Goal: Task Accomplishment & Management: Manage account settings

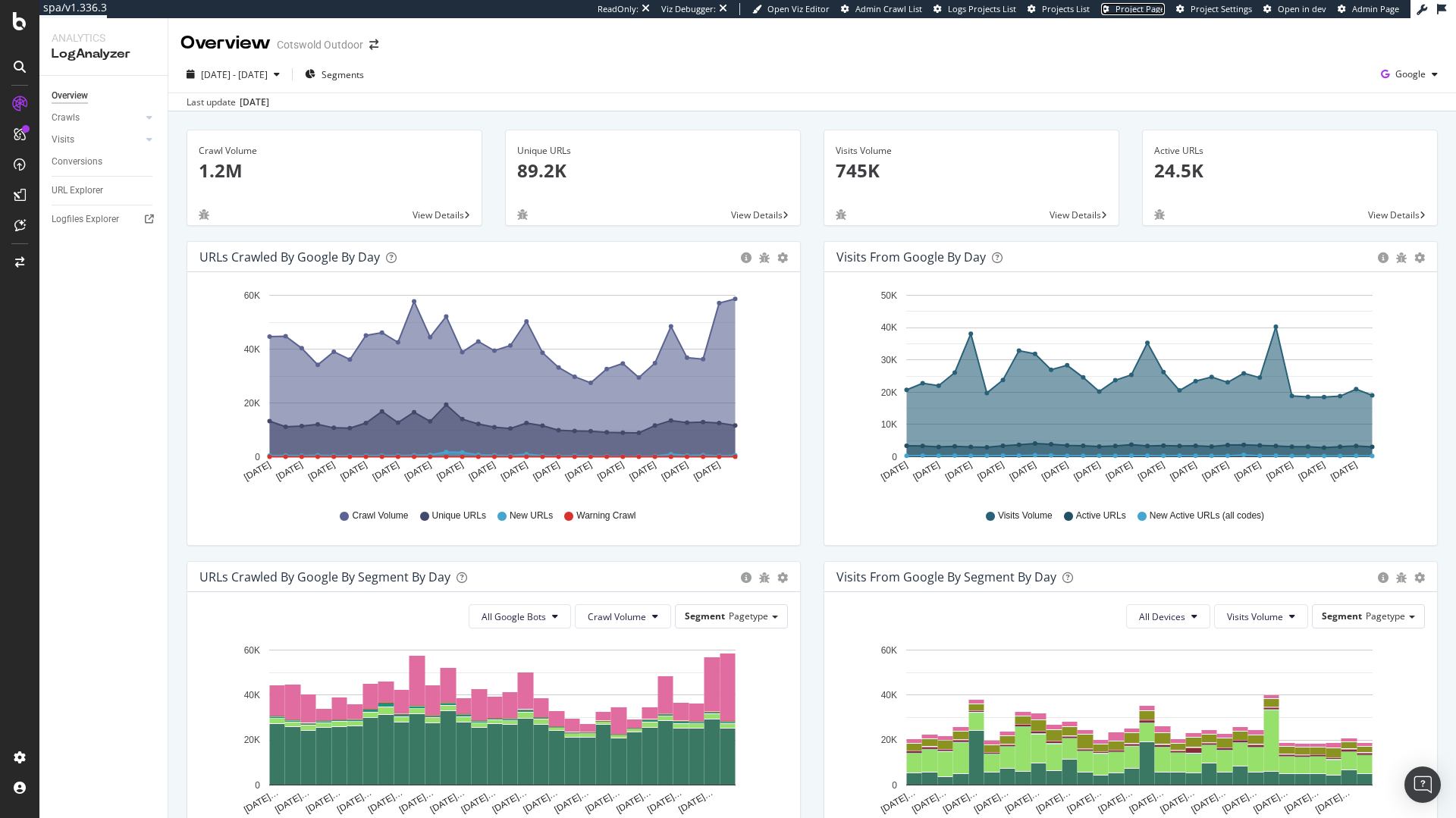
click at [1156, 8] on span "Project Page" at bounding box center [1140, 8] width 49 height 11
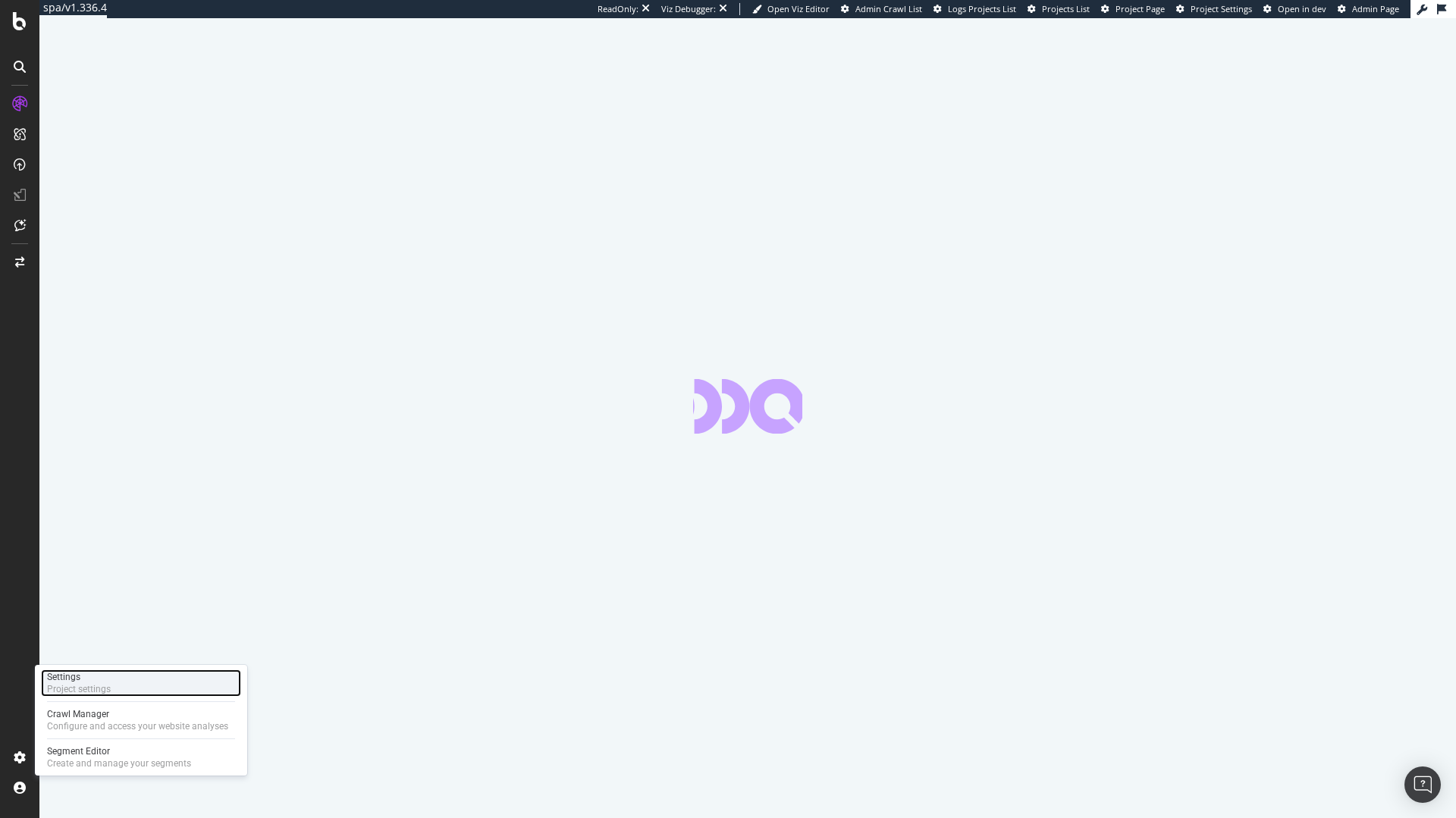
click at [70, 689] on div "Project settings" at bounding box center [79, 689] width 63 height 12
